Goal: Use online tool/utility: Utilize a website feature to perform a specific function

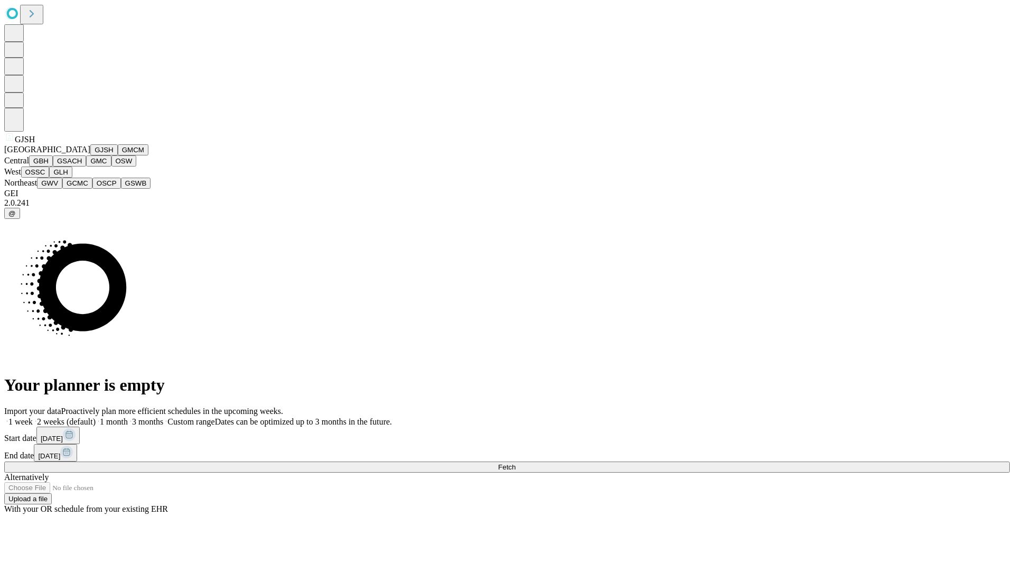
click at [90, 155] on button "GJSH" at bounding box center [103, 149] width 27 height 11
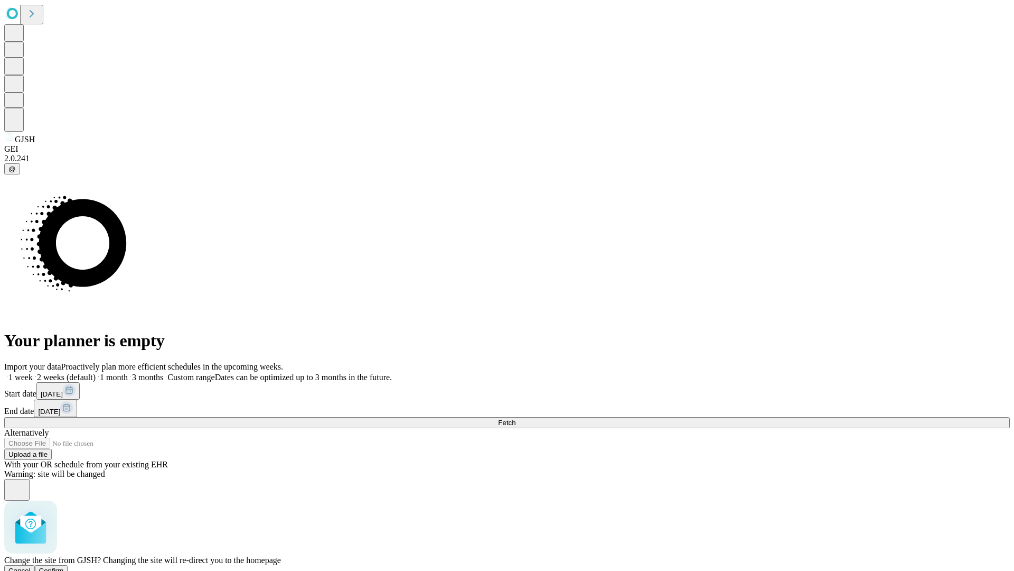
click at [64, 566] on span "Confirm" at bounding box center [51, 570] width 25 height 8
click at [128, 372] on label "1 month" at bounding box center [112, 376] width 32 height 9
click at [516, 418] on span "Fetch" at bounding box center [506, 422] width 17 height 8
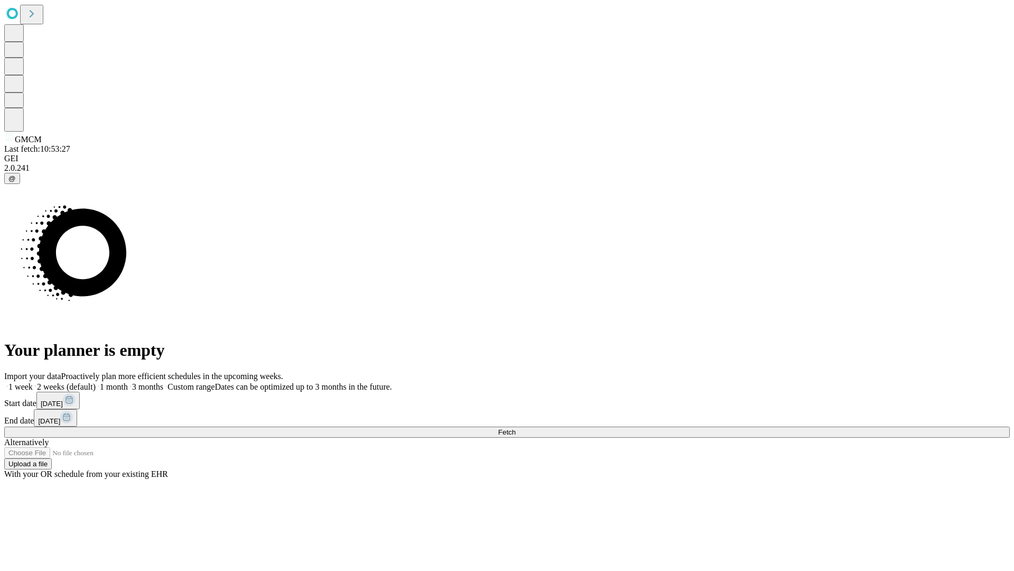
click at [128, 382] on label "1 month" at bounding box center [112, 386] width 32 height 9
click at [516, 428] on span "Fetch" at bounding box center [506, 432] width 17 height 8
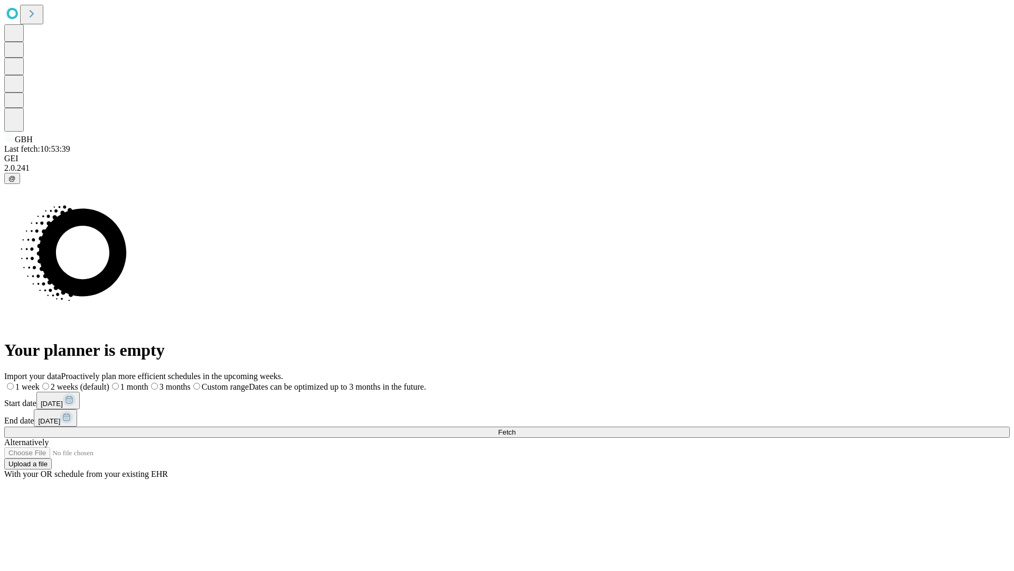
click at [148, 382] on label "1 month" at bounding box center [128, 386] width 39 height 9
click at [516, 428] on span "Fetch" at bounding box center [506, 432] width 17 height 8
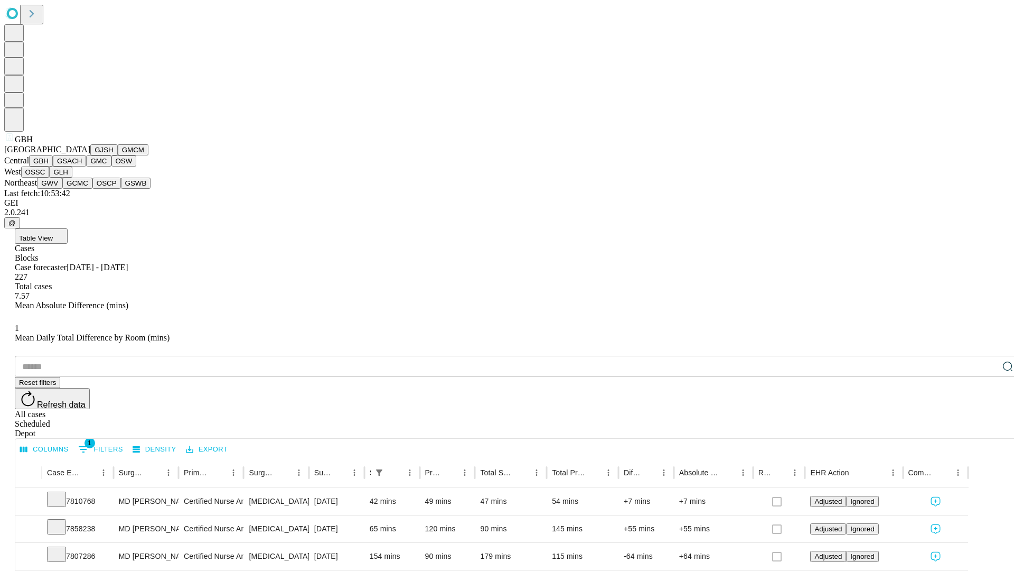
click at [82, 166] on button "GSACH" at bounding box center [69, 160] width 33 height 11
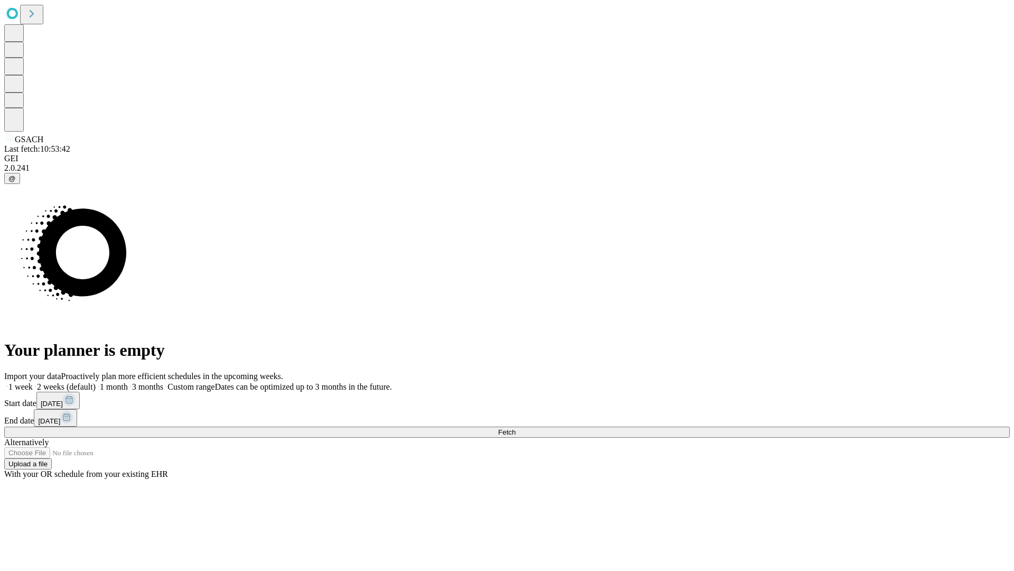
click at [128, 382] on label "1 month" at bounding box center [112, 386] width 32 height 9
click at [516, 428] on span "Fetch" at bounding box center [506, 432] width 17 height 8
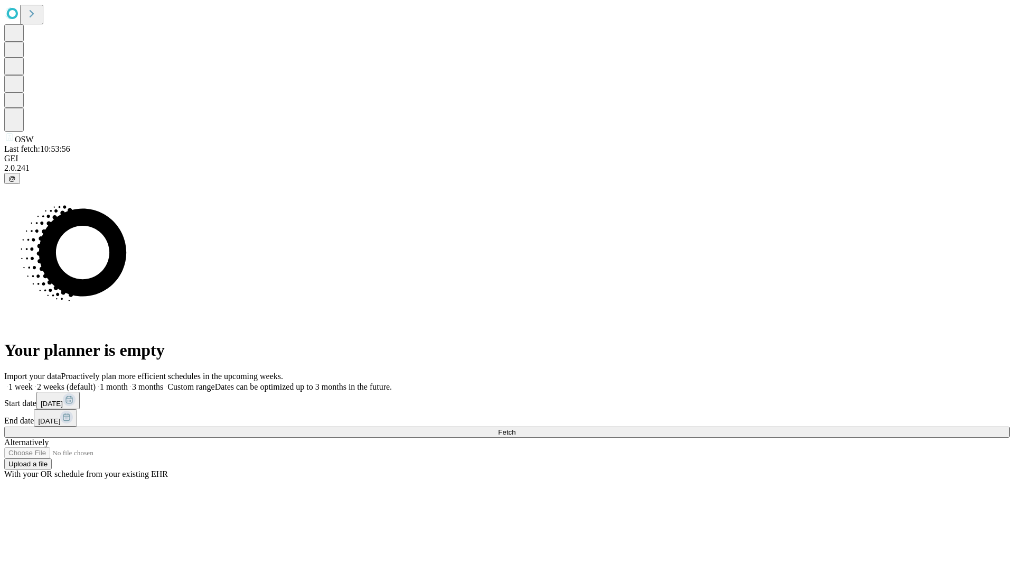
click at [128, 382] on label "1 month" at bounding box center [112, 386] width 32 height 9
click at [516, 428] on span "Fetch" at bounding box center [506, 432] width 17 height 8
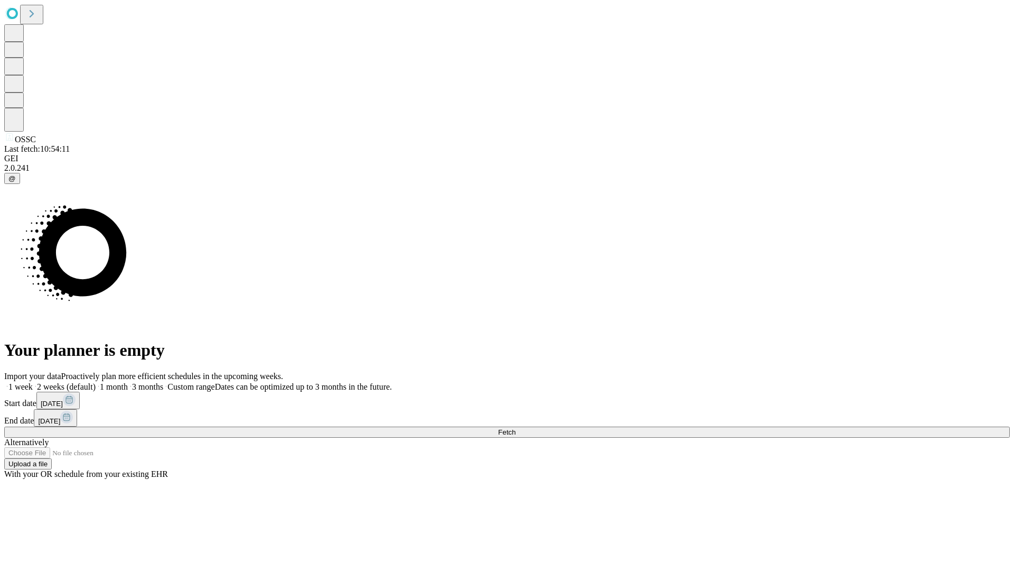
click at [128, 382] on label "1 month" at bounding box center [112, 386] width 32 height 9
click at [516, 428] on span "Fetch" at bounding box center [506, 432] width 17 height 8
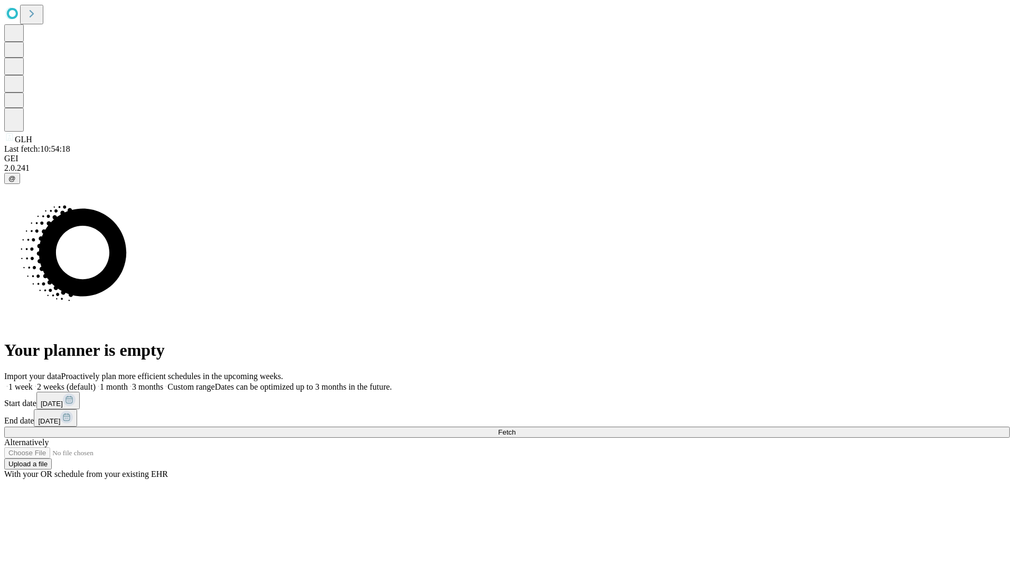
click at [128, 382] on label "1 month" at bounding box center [112, 386] width 32 height 9
click at [516, 428] on span "Fetch" at bounding box center [506, 432] width 17 height 8
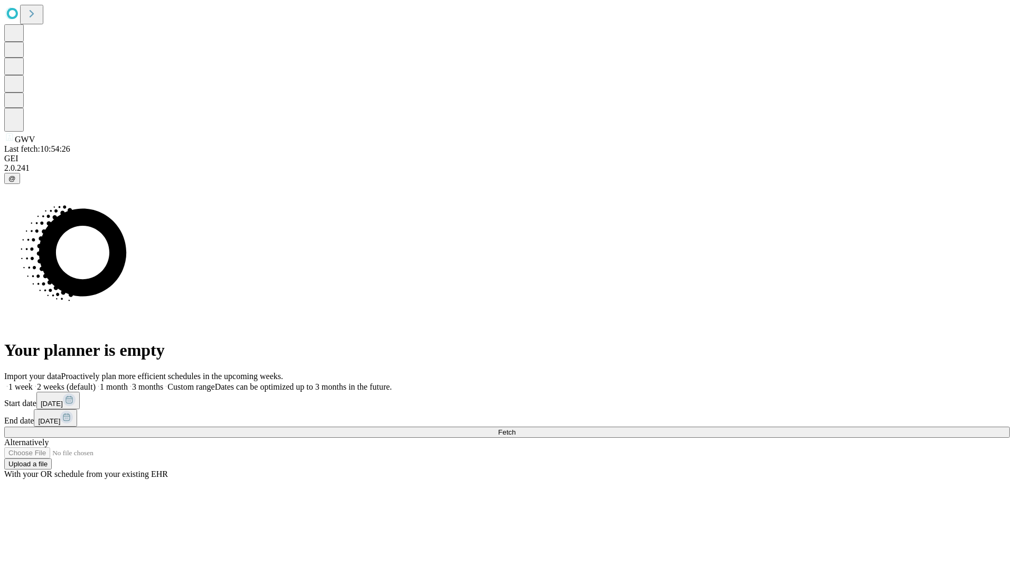
click at [128, 382] on label "1 month" at bounding box center [112, 386] width 32 height 9
click at [516, 428] on span "Fetch" at bounding box center [506, 432] width 17 height 8
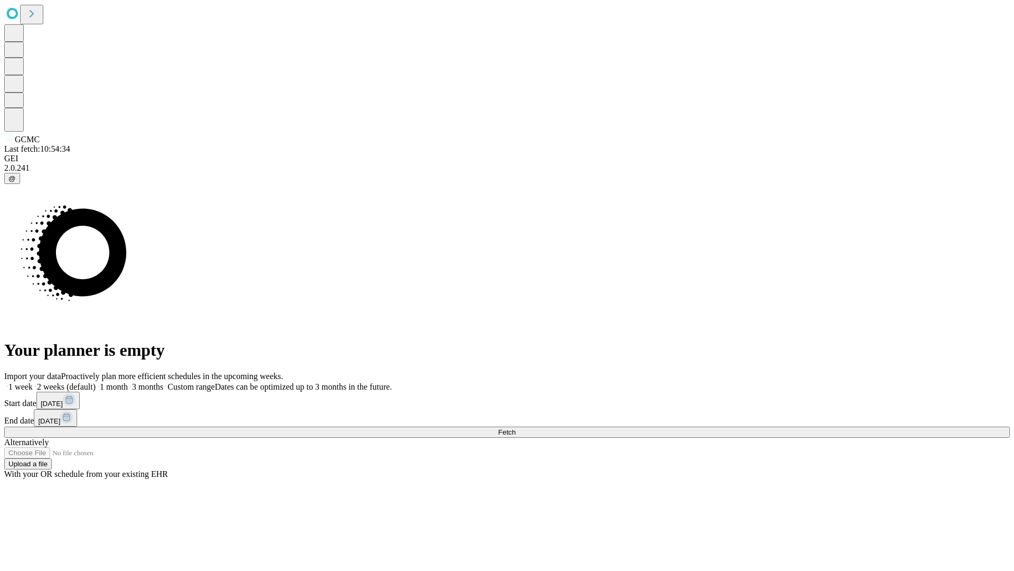
click at [128, 382] on label "1 month" at bounding box center [112, 386] width 32 height 9
click at [516, 428] on span "Fetch" at bounding box center [506, 432] width 17 height 8
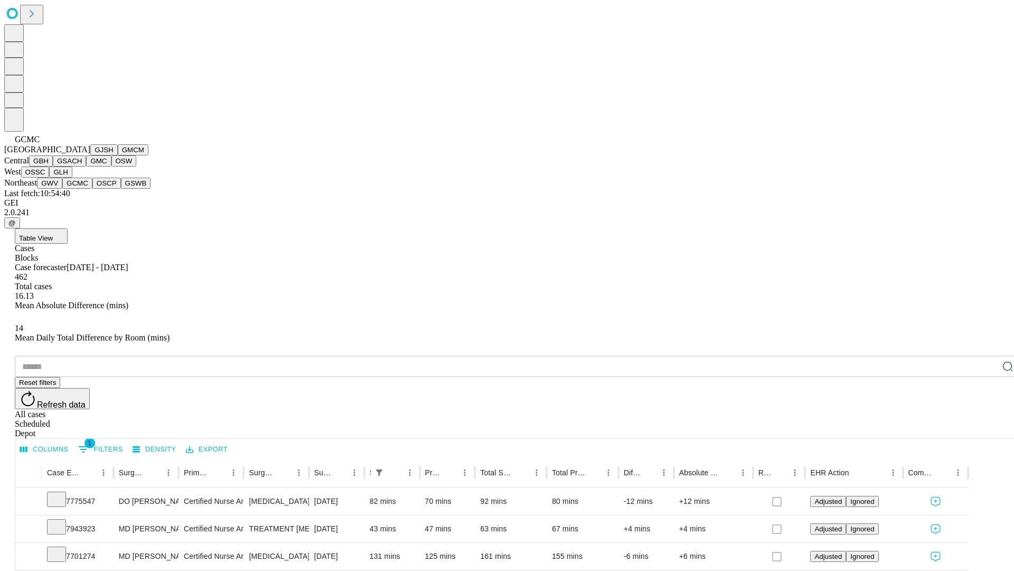
click at [92, 189] on button "OSCP" at bounding box center [106, 183] width 29 height 11
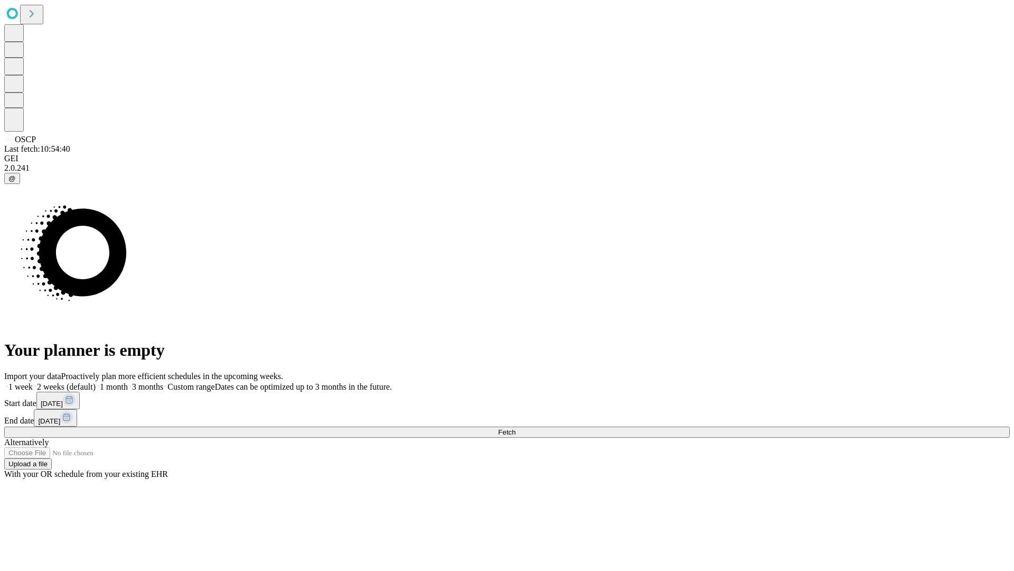
click at [128, 382] on label "1 month" at bounding box center [112, 386] width 32 height 9
click at [516, 428] on span "Fetch" at bounding box center [506, 432] width 17 height 8
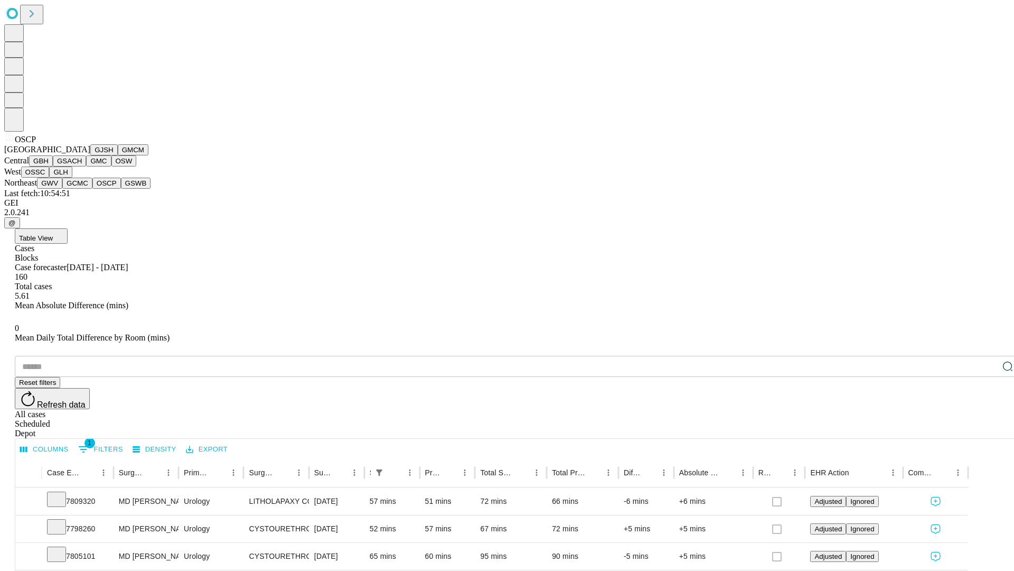
click at [121, 189] on button "GSWB" at bounding box center [136, 183] width 30 height 11
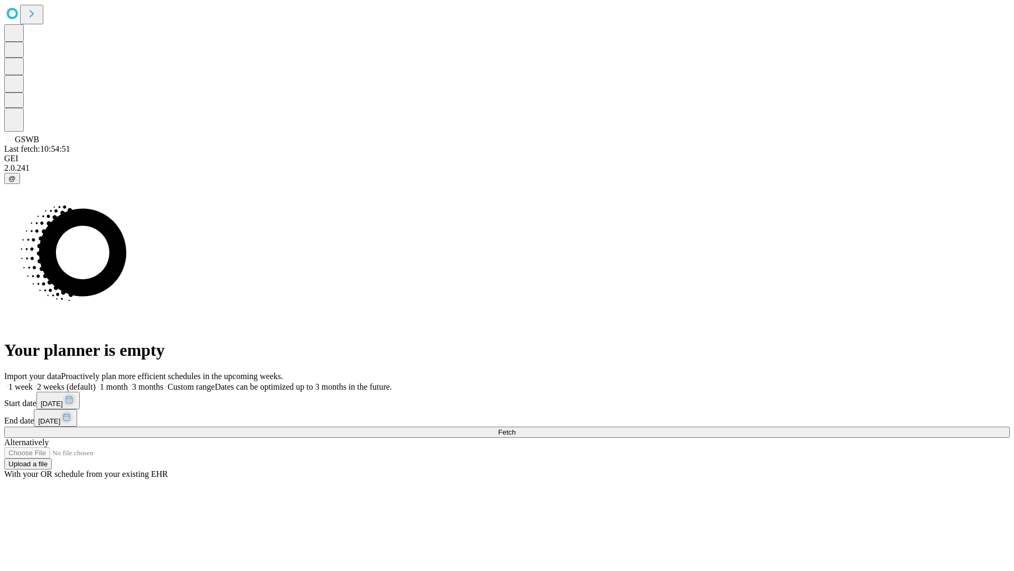
click at [128, 382] on label "1 month" at bounding box center [112, 386] width 32 height 9
click at [516, 428] on span "Fetch" at bounding box center [506, 432] width 17 height 8
